Goal: Transaction & Acquisition: Purchase product/service

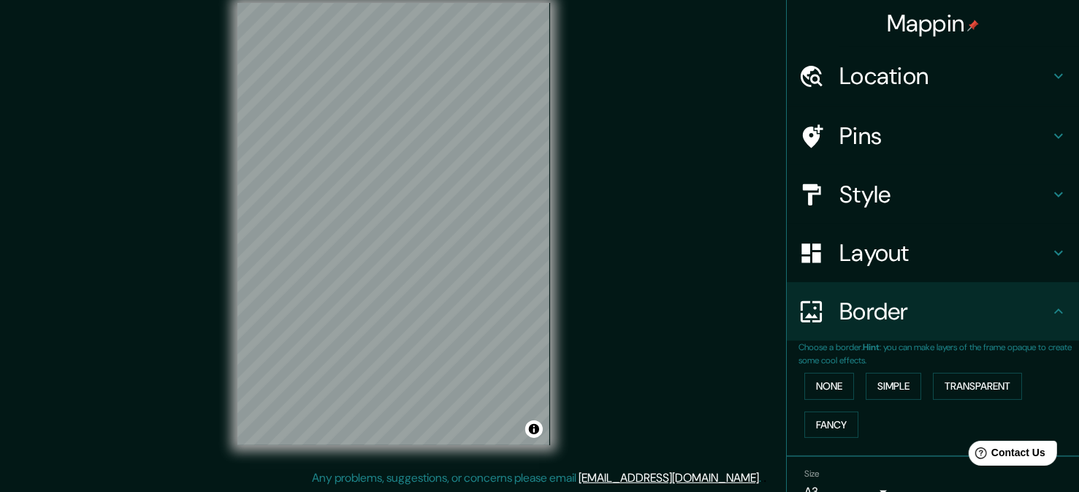
scroll to position [72, 0]
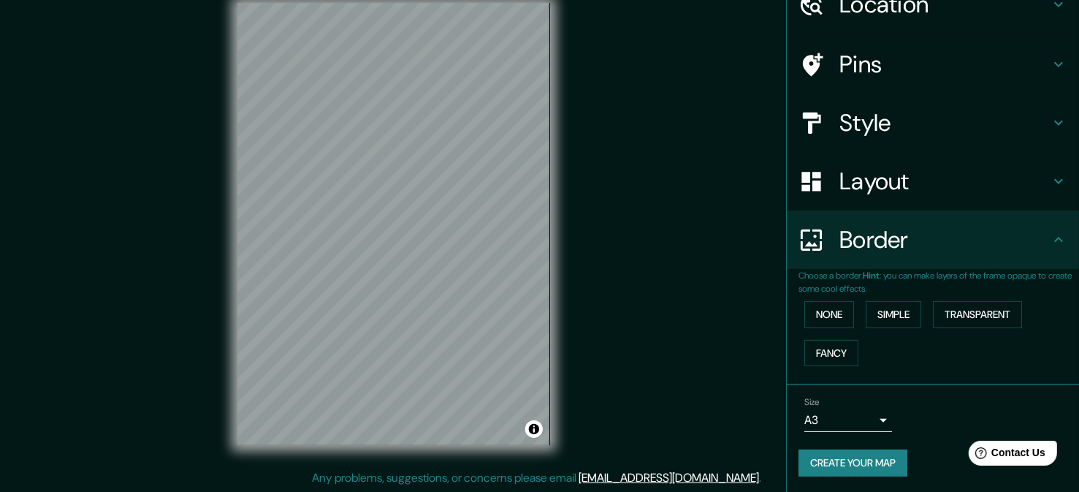
click at [873, 457] on button "Create your map" at bounding box center [852, 462] width 109 height 27
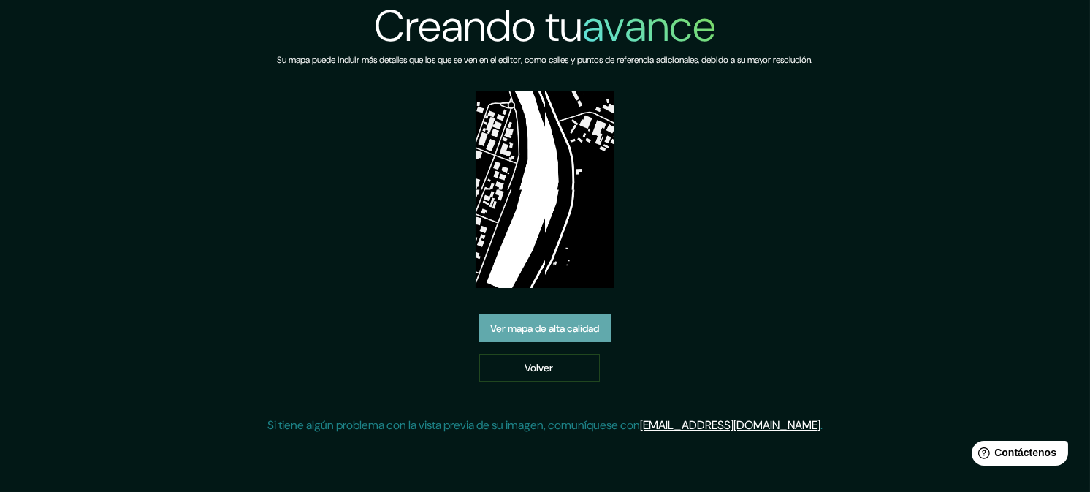
click at [576, 330] on font "Ver mapa de alta calidad" at bounding box center [545, 327] width 109 height 13
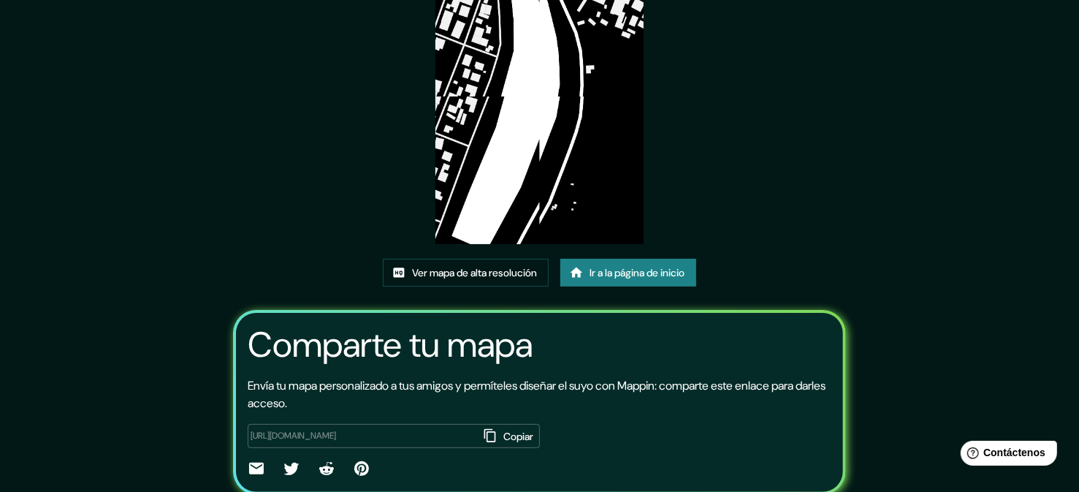
scroll to position [145, 0]
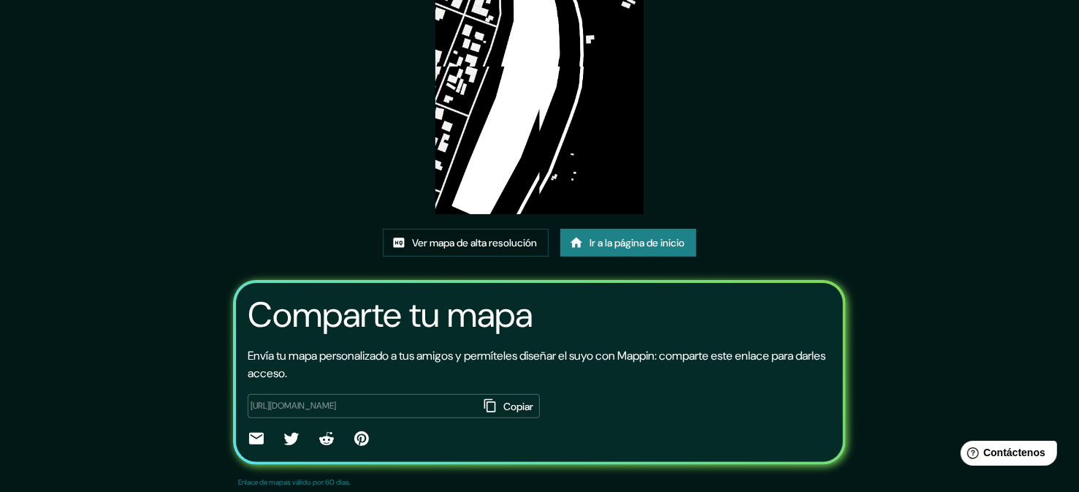
click at [599, 125] on img at bounding box center [539, 66] width 208 height 295
click at [476, 236] on font "Ver mapa de alta resolución" at bounding box center [474, 242] width 125 height 13
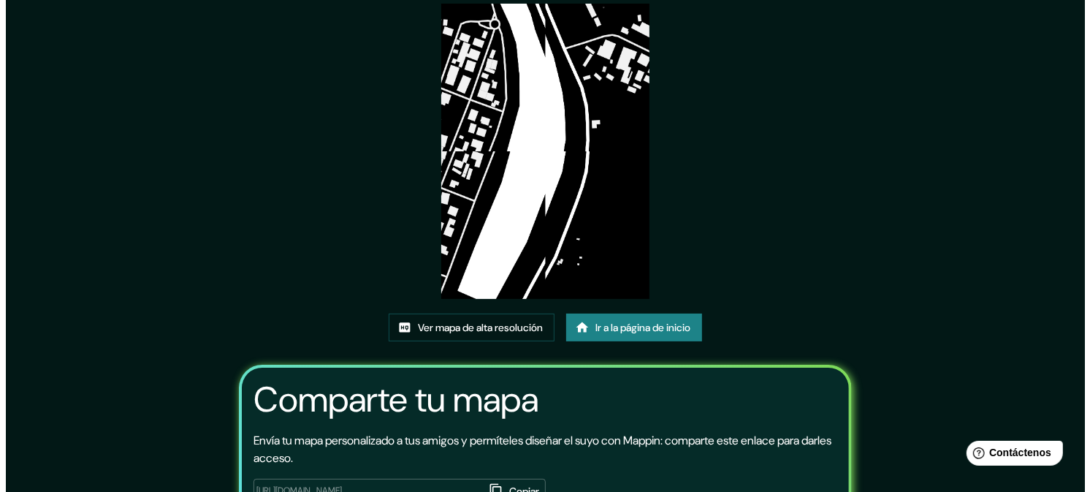
scroll to position [0, 0]
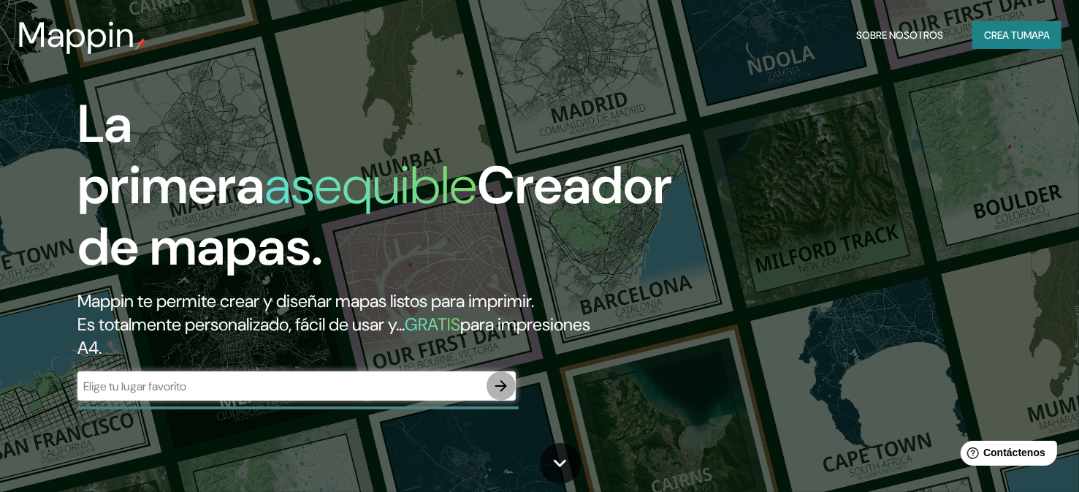
click at [504, 381] on icon "button" at bounding box center [501, 386] width 18 height 18
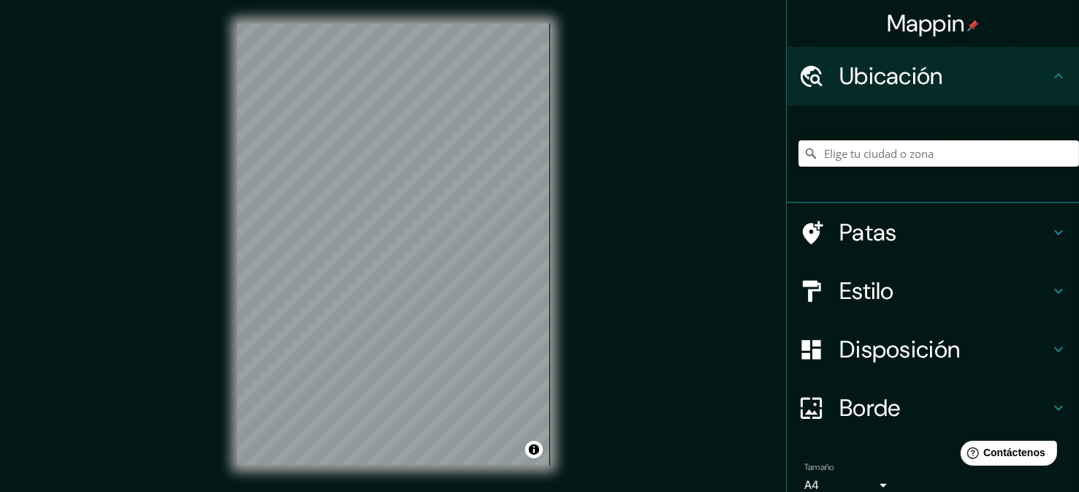
click at [958, 155] on input "Elige tu ciudad o zona" at bounding box center [938, 153] width 281 height 26
click at [837, 150] on input "Elige tu ciudad o zona" at bounding box center [938, 153] width 281 height 26
click at [812, 140] on div at bounding box center [938, 153] width 281 height 73
click at [818, 172] on div at bounding box center [938, 153] width 281 height 73
click at [894, 170] on div at bounding box center [938, 153] width 281 height 73
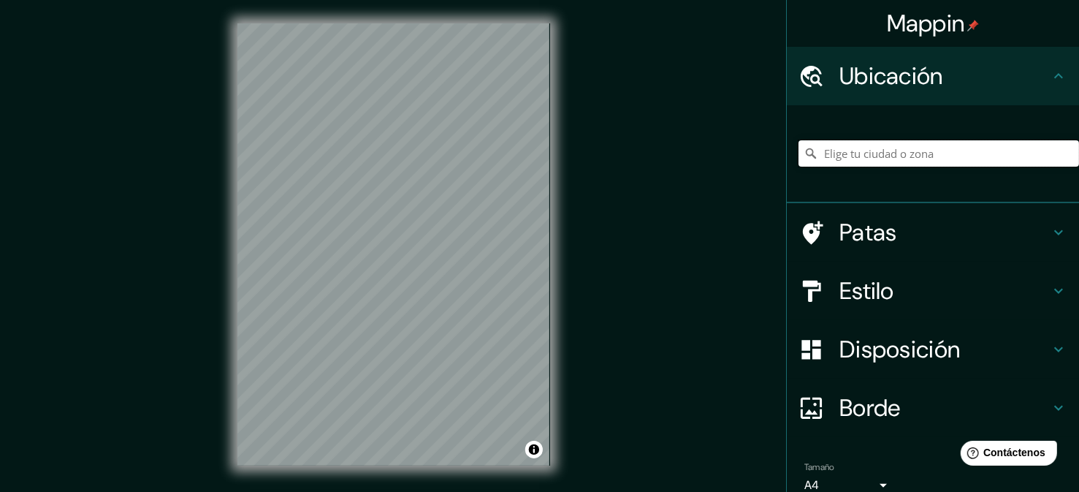
click at [901, 155] on input "Elige tu ciudad o zona" at bounding box center [938, 153] width 281 height 26
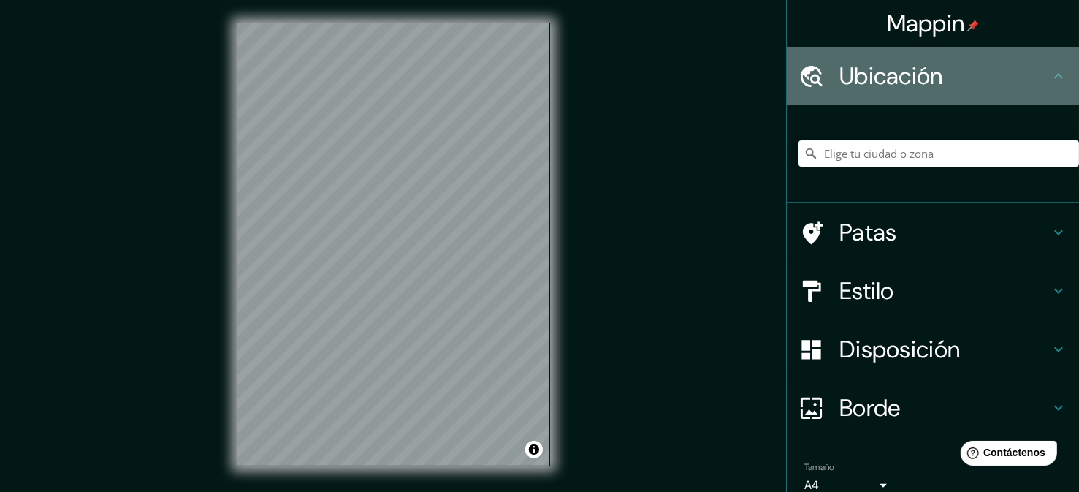
click at [1015, 66] on h4 "Ubicación" at bounding box center [944, 75] width 210 height 29
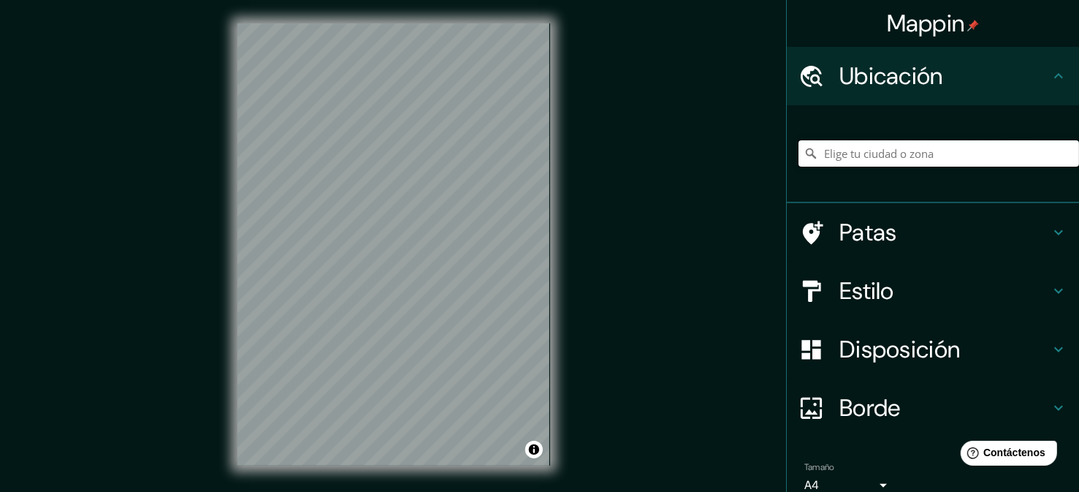
click at [939, 148] on input "Elige tu ciudad o zona" at bounding box center [938, 153] width 281 height 26
drag, startPoint x: 959, startPoint y: 155, endPoint x: 1017, endPoint y: 150, distance: 57.9
click at [1017, 150] on input "[GEOGRAPHIC_DATA][PERSON_NAME], [GEOGRAPHIC_DATA], [GEOGRAPHIC_DATA], [GEOGRAPH…" at bounding box center [938, 153] width 281 height 26
click at [1015, 153] on input "[GEOGRAPHIC_DATA][PERSON_NAME], [GEOGRAPHIC_DATA], [GEOGRAPHIC_DATA], [GEOGRAPH…" at bounding box center [938, 153] width 281 height 26
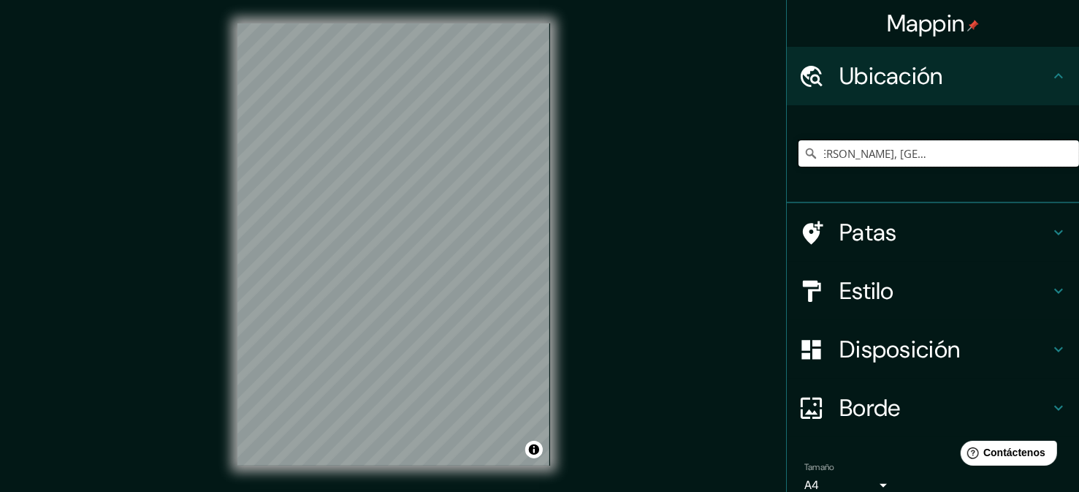
drag, startPoint x: 960, startPoint y: 156, endPoint x: 879, endPoint y: 165, distance: 81.6
click at [880, 167] on div "[GEOGRAPHIC_DATA][PERSON_NAME], [GEOGRAPHIC_DATA], [GEOGRAPHIC_DATA], [GEOGRAPH…" at bounding box center [938, 153] width 281 height 73
type input "[GEOGRAPHIC_DATA][PERSON_NAME], [GEOGRAPHIC_DATA], [GEOGRAPHIC_DATA], [GEOGRAPH…"
click at [930, 224] on h4 "Patas" at bounding box center [944, 232] width 210 height 29
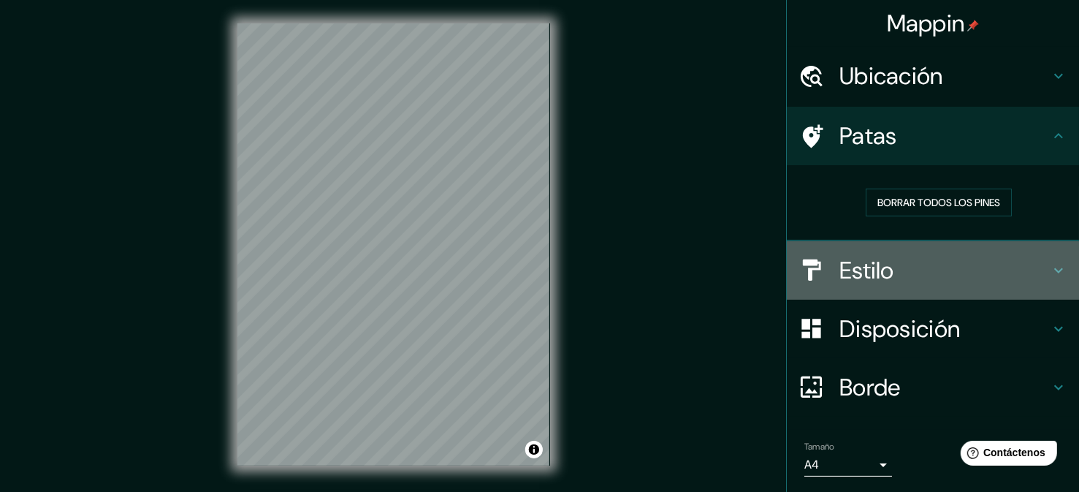
click at [914, 282] on h4 "Estilo" at bounding box center [944, 270] width 210 height 29
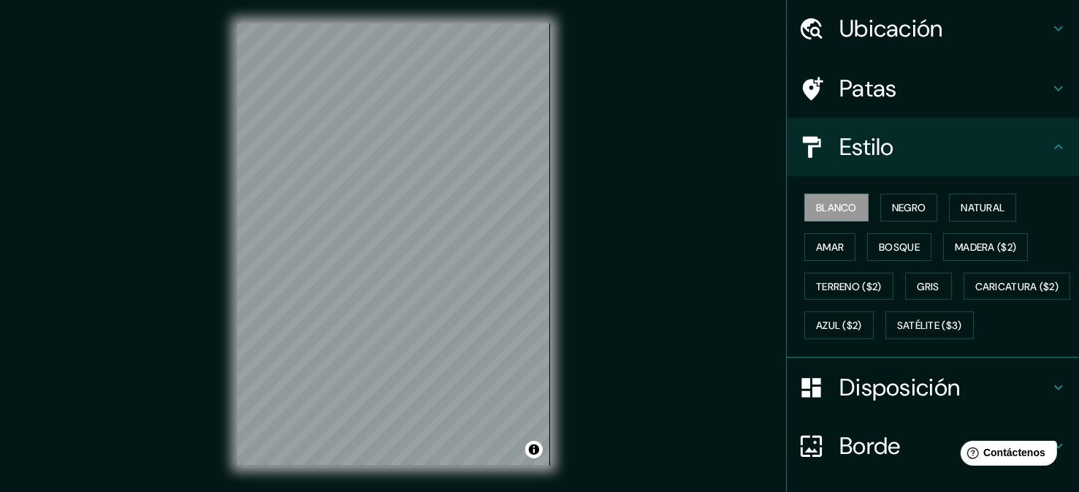
scroll to position [73, 0]
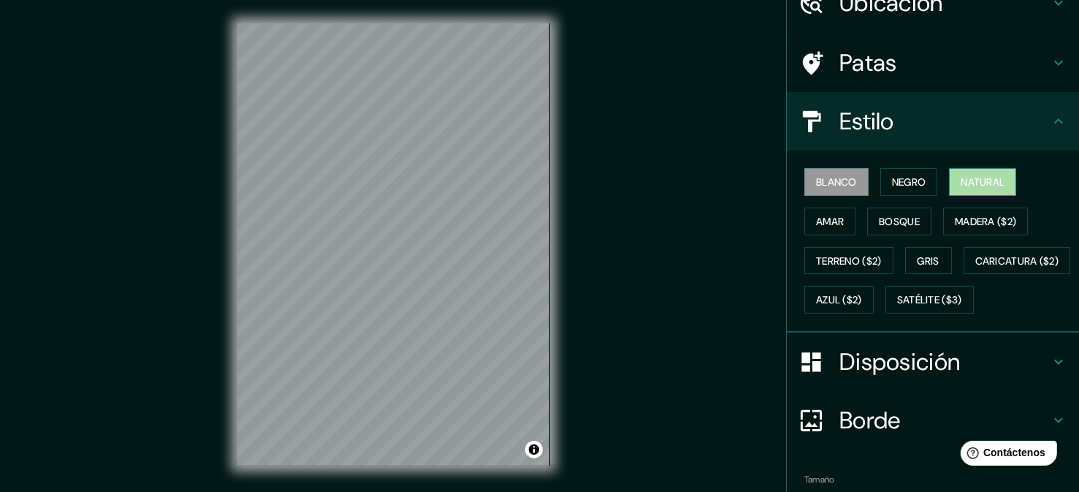
click at [963, 175] on font "Natural" at bounding box center [983, 181] width 44 height 13
click at [895, 179] on font "Negro" at bounding box center [909, 181] width 34 height 13
click at [843, 188] on font "Blanco" at bounding box center [836, 181] width 41 height 19
click at [990, 215] on font "Madera ($2)" at bounding box center [985, 221] width 61 height 13
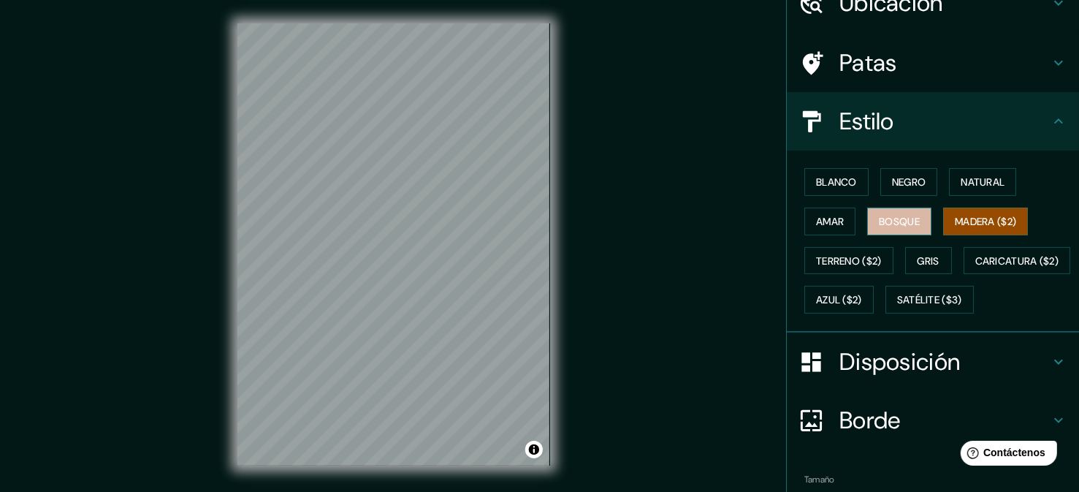
click at [891, 227] on font "Bosque" at bounding box center [899, 221] width 41 height 19
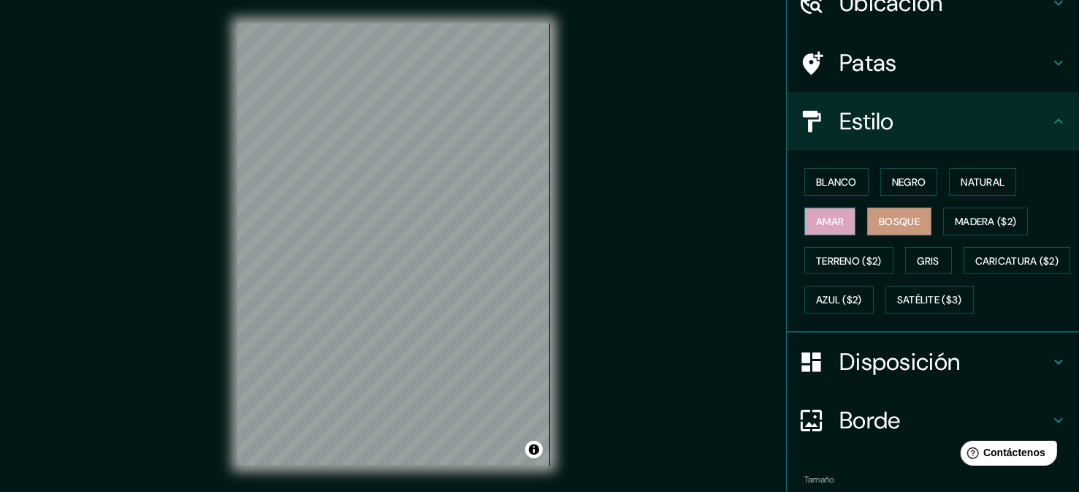
click at [820, 223] on font "Amar" at bounding box center [830, 221] width 28 height 13
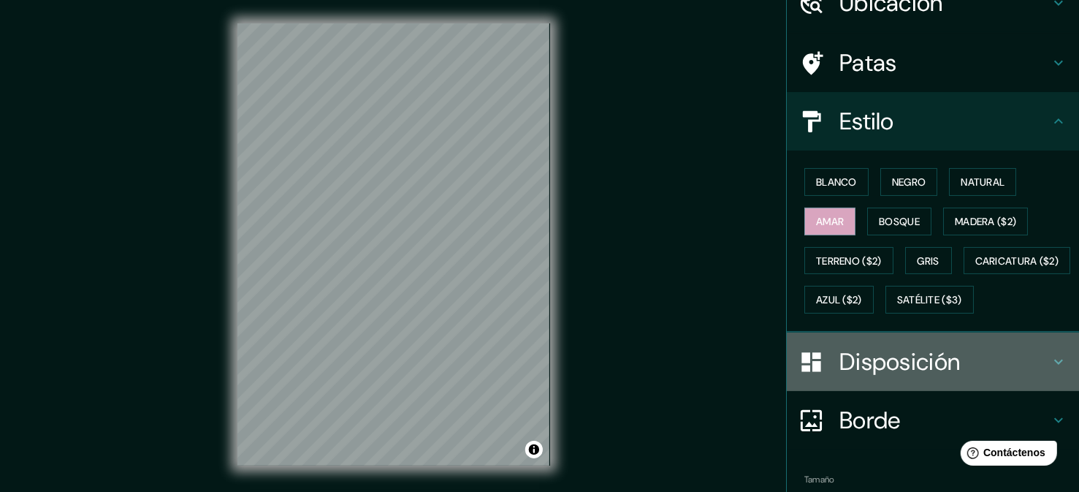
click at [858, 391] on div "Disposición" at bounding box center [933, 361] width 292 height 58
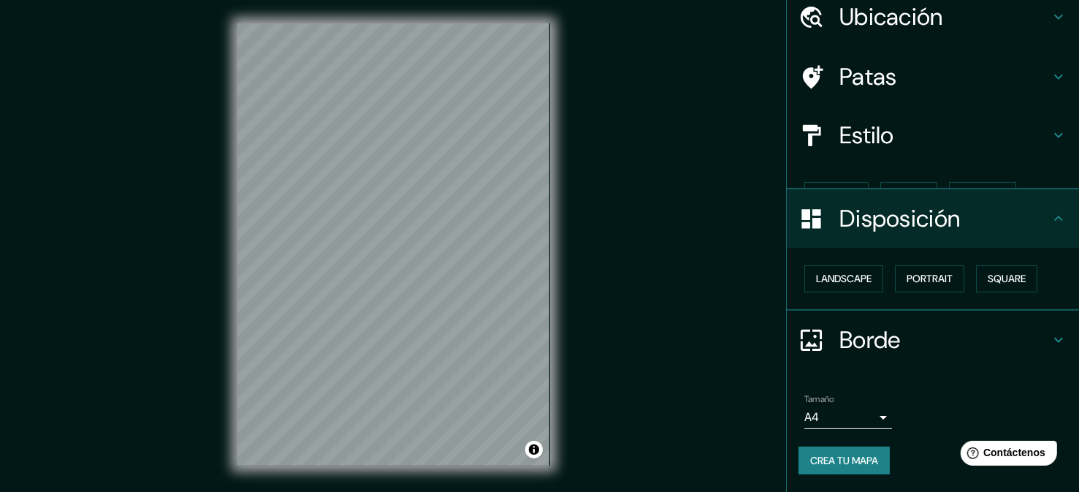
scroll to position [33, 0]
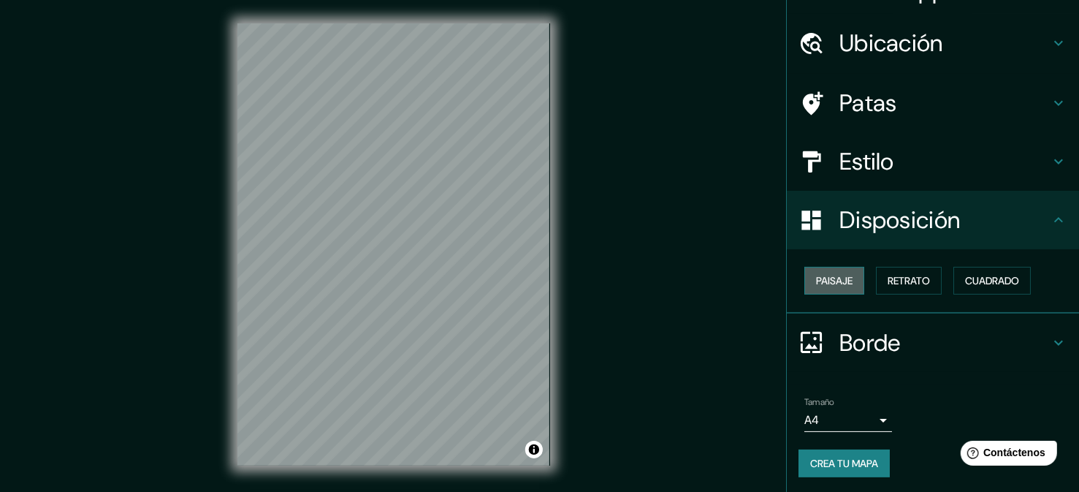
click at [804, 276] on button "Paisaje" at bounding box center [834, 281] width 60 height 28
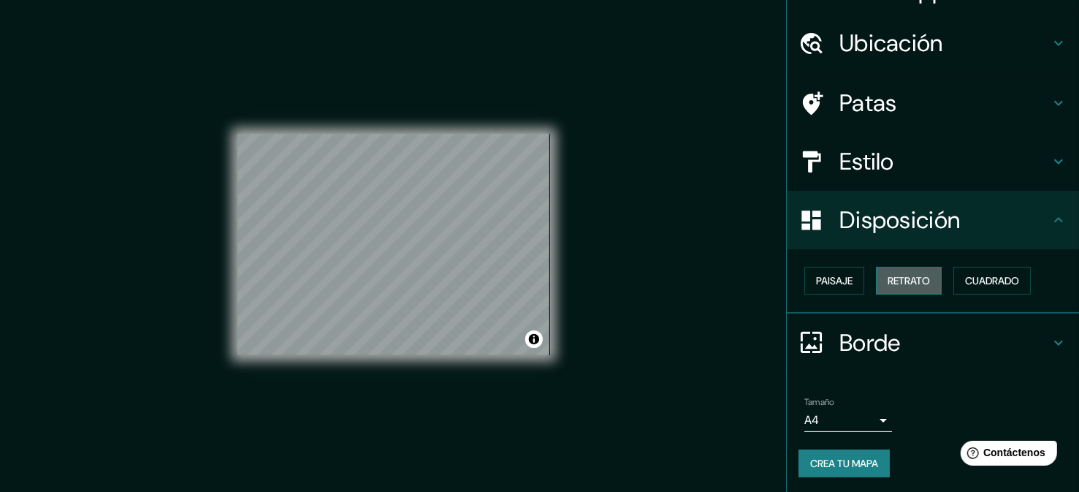
click at [904, 280] on font "Retrato" at bounding box center [909, 280] width 42 height 13
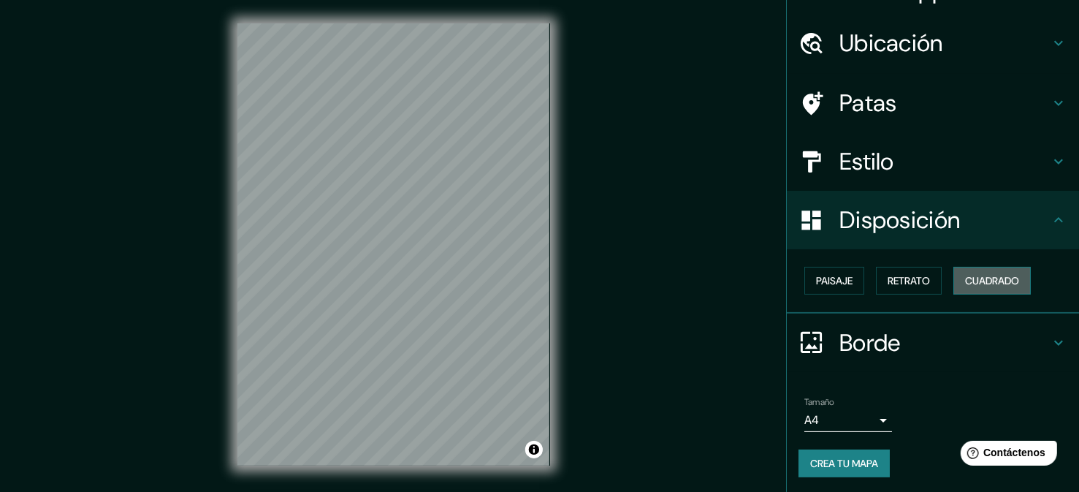
click at [984, 274] on font "Cuadrado" at bounding box center [992, 280] width 54 height 13
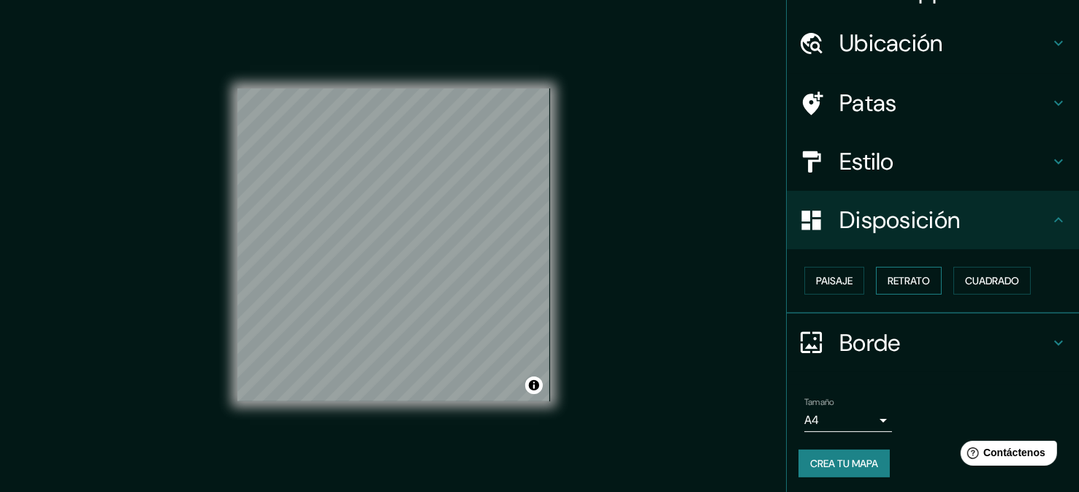
click at [915, 282] on font "Retrato" at bounding box center [909, 280] width 42 height 13
